Goal: Find specific page/section

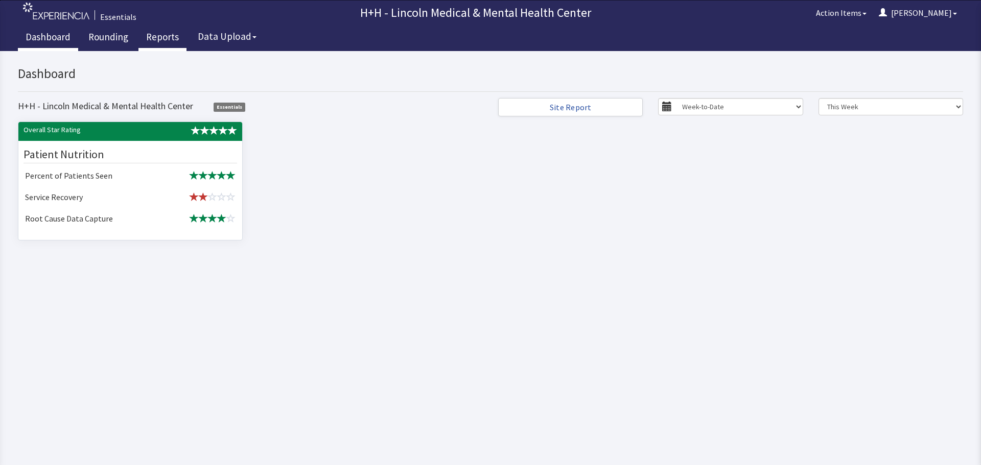
click at [163, 36] on link "Reports" at bounding box center [162, 39] width 48 height 26
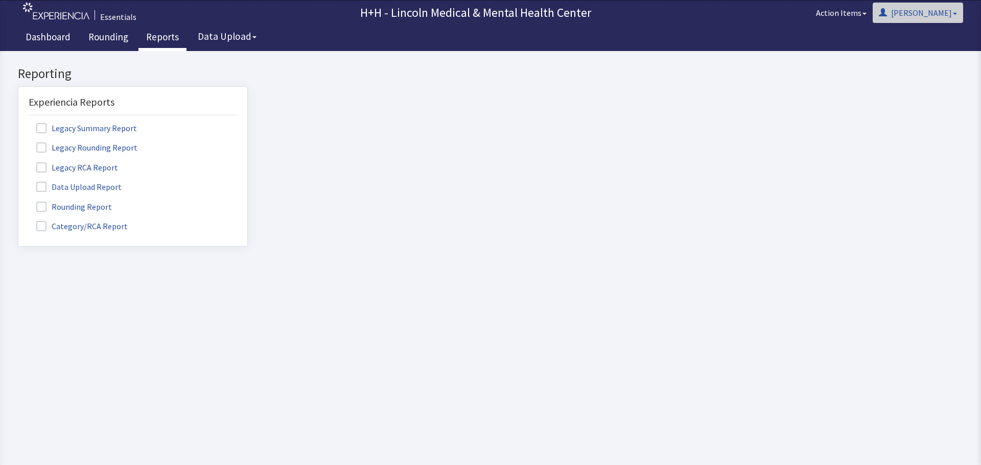
click at [944, 14] on button "[PERSON_NAME]" at bounding box center [917, 13] width 90 height 20
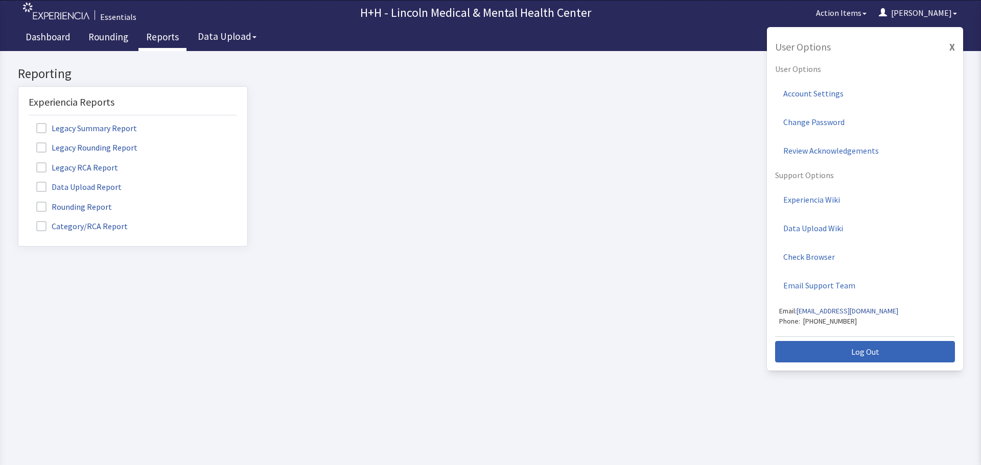
click at [952, 47] on button "X" at bounding box center [952, 47] width 6 height 15
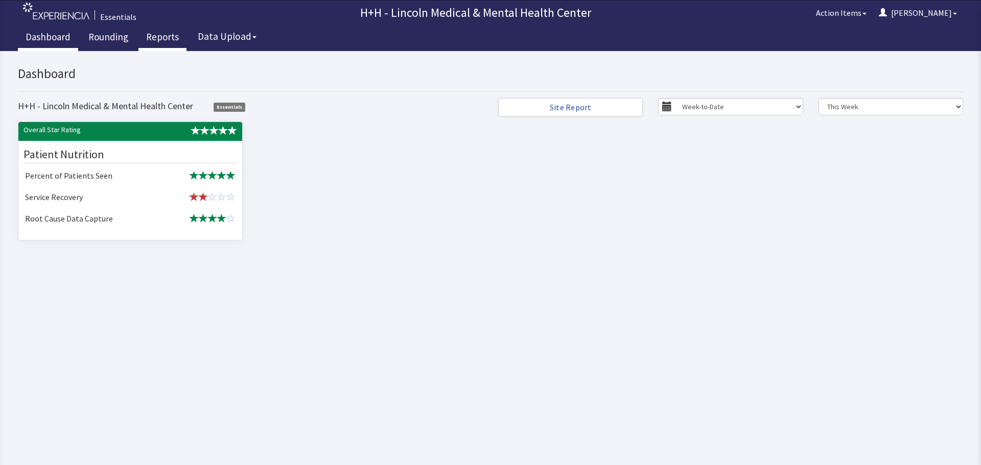
click at [168, 37] on link "Reports" at bounding box center [162, 39] width 48 height 26
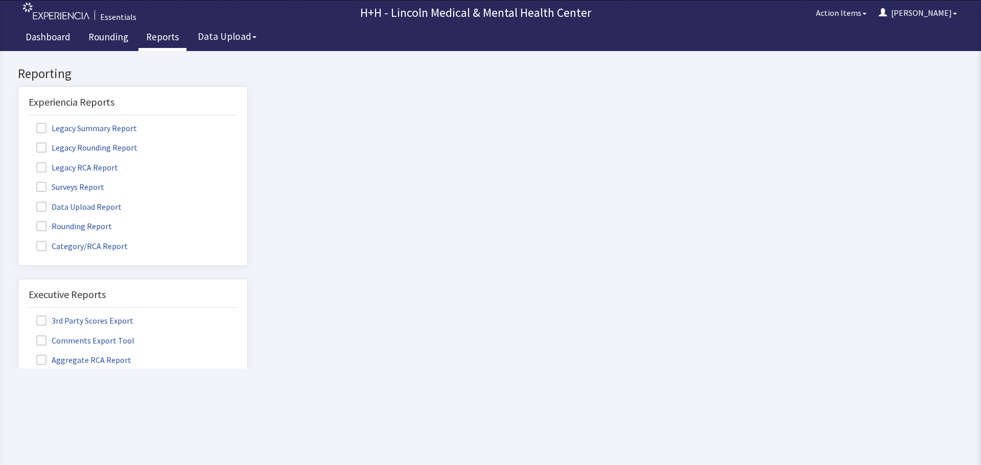
click at [72, 186] on label "Surveys Report" at bounding box center [72, 186] width 86 height 13
click at [18, 181] on input "Surveys Report" at bounding box center [18, 181] width 0 height 0
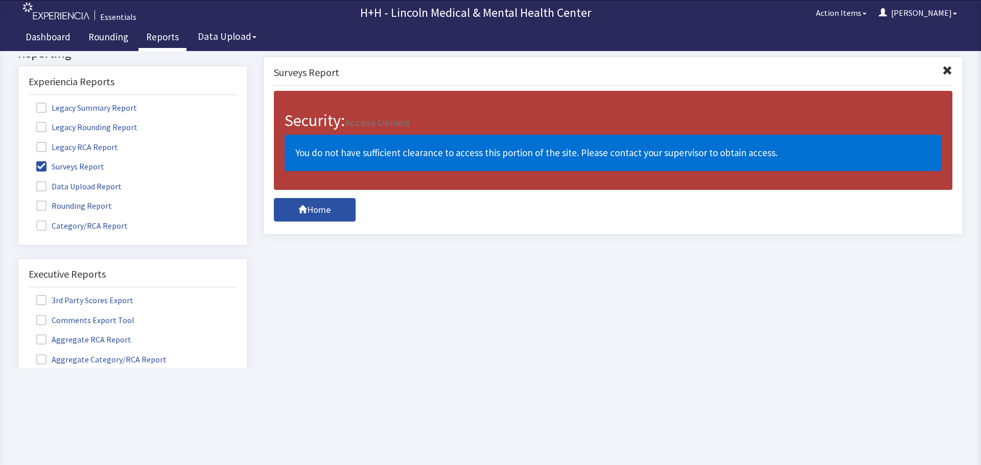
scroll to position [77, 0]
